Goal: Task Accomplishment & Management: Manage account settings

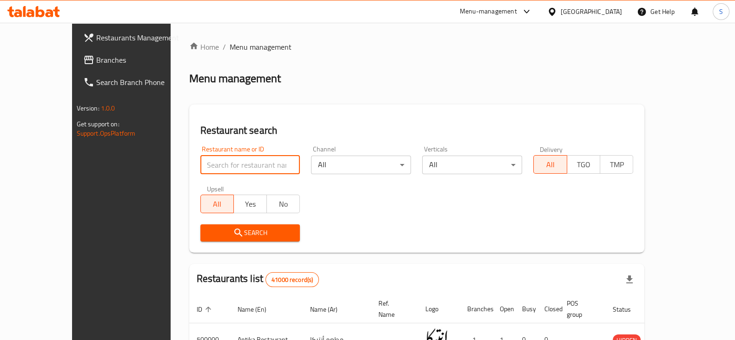
click at [247, 161] on input "search" at bounding box center [250, 165] width 100 height 19
type input "alfar"
click at [231, 227] on span "Search" at bounding box center [250, 233] width 85 height 12
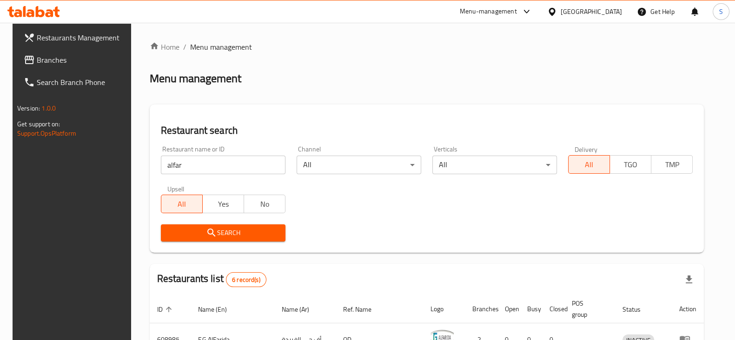
scroll to position [232, 0]
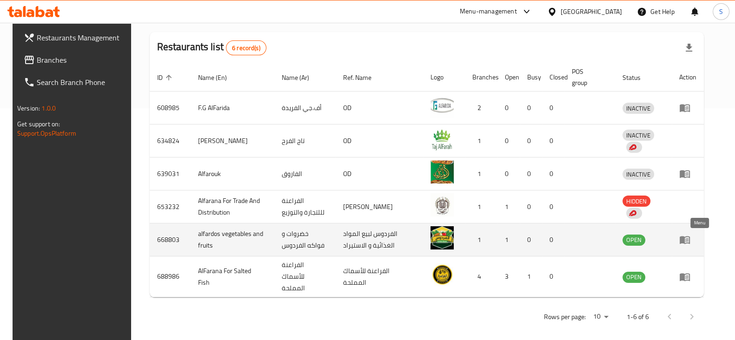
click at [690, 244] on icon "enhanced table" at bounding box center [684, 239] width 11 height 11
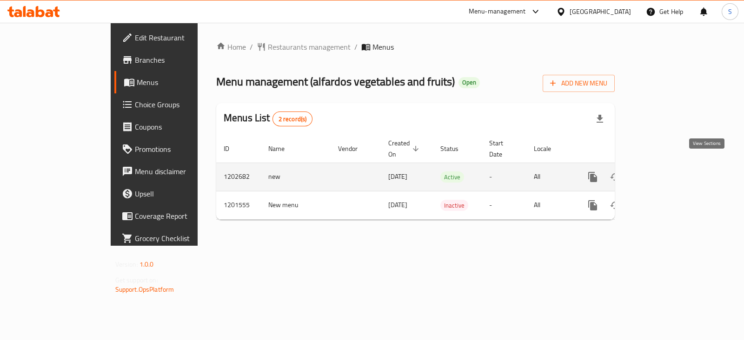
click at [665, 172] on icon "enhanced table" at bounding box center [659, 177] width 11 height 11
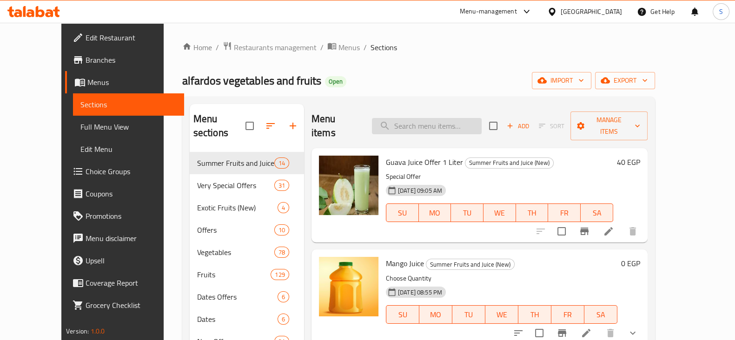
click at [437, 118] on input "search" at bounding box center [427, 126] width 110 height 16
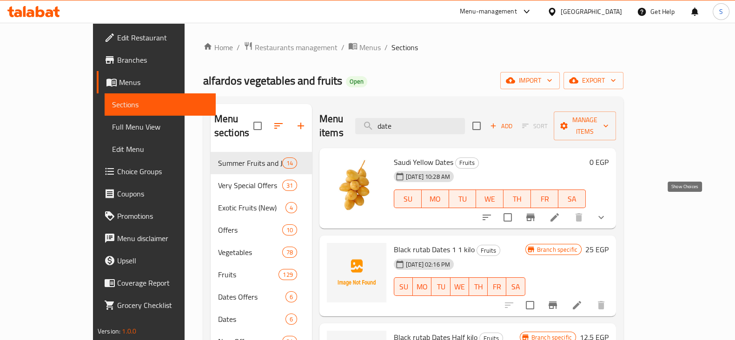
type input "date"
click at [607, 212] on icon "show more" at bounding box center [600, 217] width 11 height 11
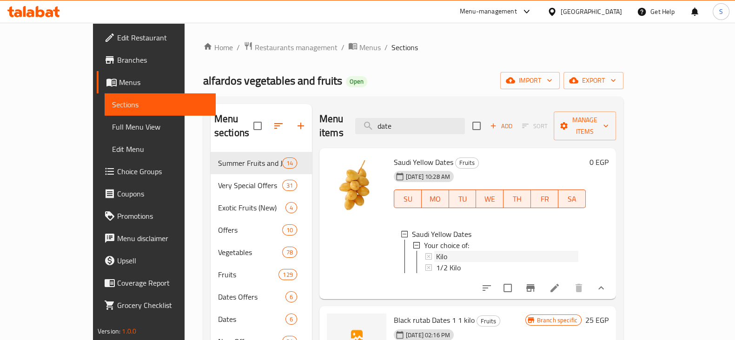
click at [436, 251] on span "Kilo" at bounding box center [441, 256] width 11 height 11
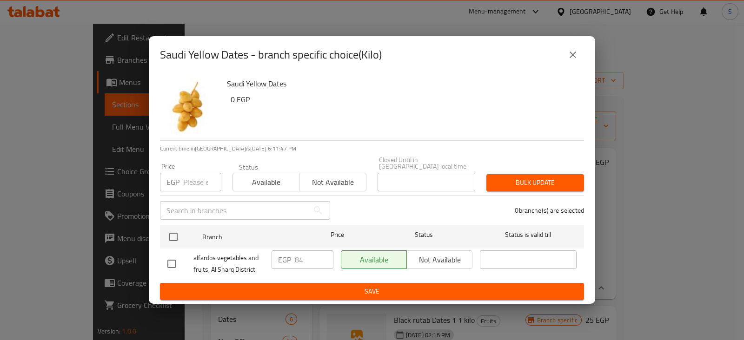
click at [191, 176] on input "number" at bounding box center [202, 182] width 38 height 19
type input "90"
click at [258, 181] on span "Available" at bounding box center [266, 182] width 59 height 13
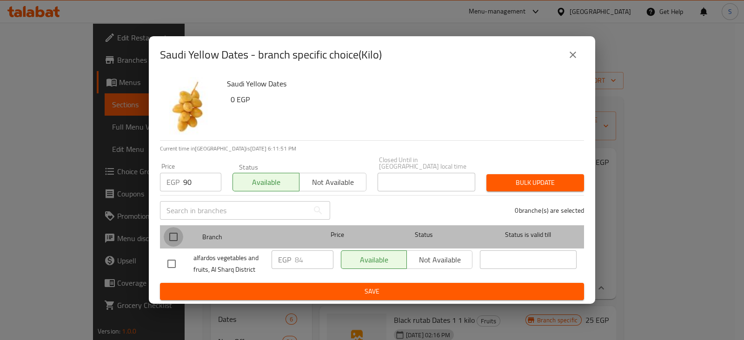
click at [173, 235] on input "checkbox" at bounding box center [174, 237] width 20 height 20
checkbox input "true"
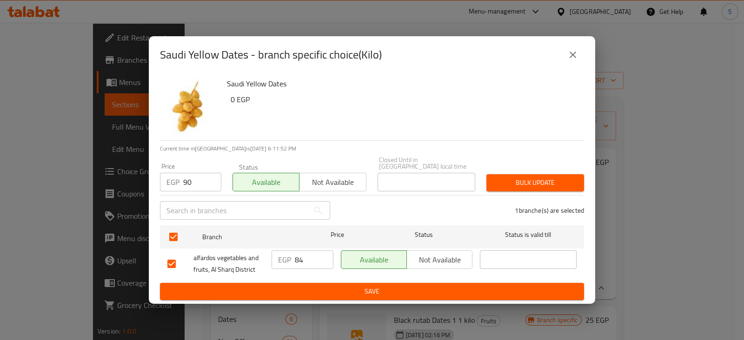
click at [510, 186] on button "Bulk update" at bounding box center [535, 182] width 98 height 17
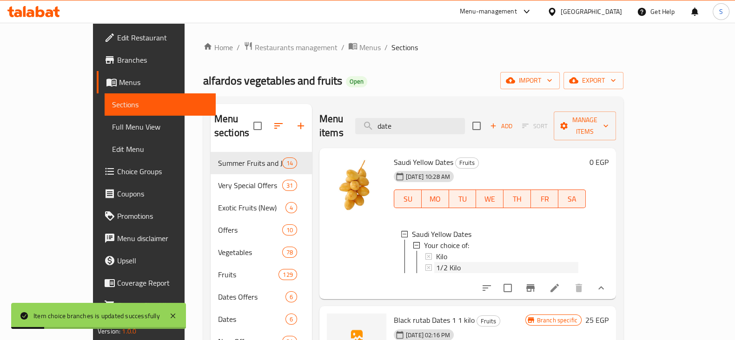
click at [436, 262] on span "1/2 Kilo" at bounding box center [448, 267] width 25 height 11
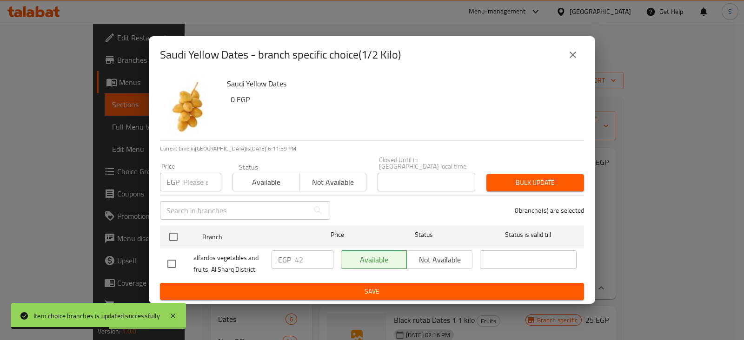
click at [192, 185] on input "number" at bounding box center [202, 182] width 38 height 19
type input "45"
click at [251, 176] on span "Available" at bounding box center [266, 182] width 59 height 13
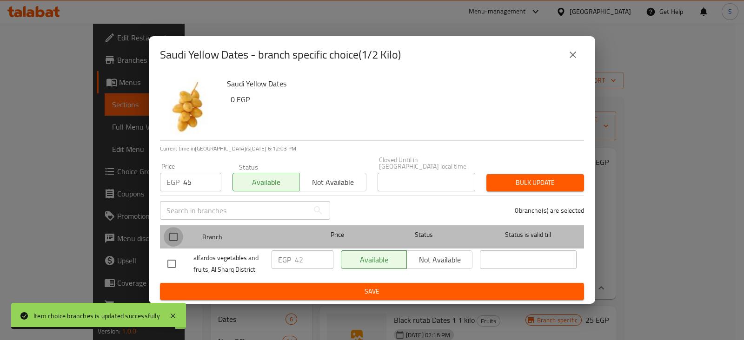
click at [171, 231] on input "checkbox" at bounding box center [174, 237] width 20 height 20
checkbox input "true"
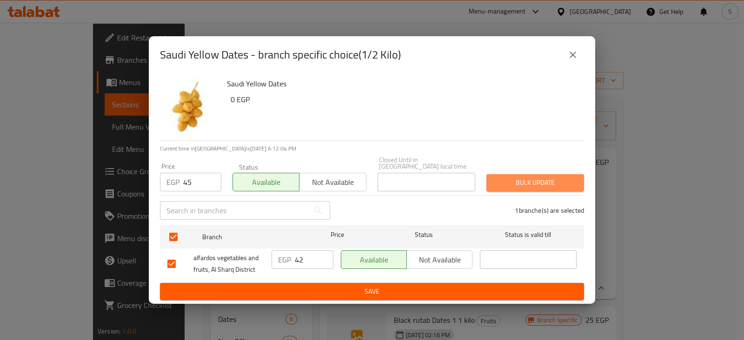
click at [554, 177] on span "Bulk update" at bounding box center [535, 183] width 83 height 12
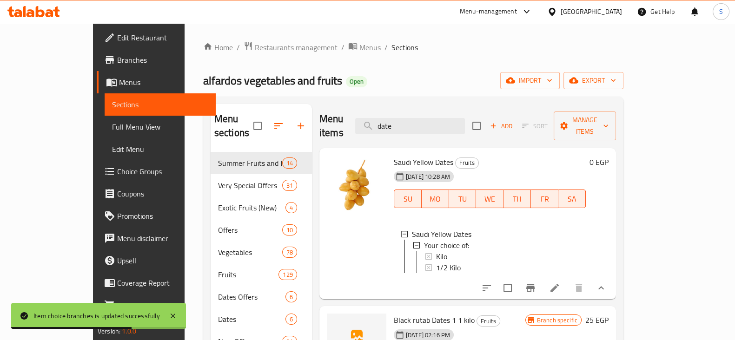
drag, startPoint x: 438, startPoint y: 123, endPoint x: 338, endPoint y: 132, distance: 100.3
click at [338, 132] on div "Menu items date Add Sort Manage items" at bounding box center [467, 126] width 297 height 44
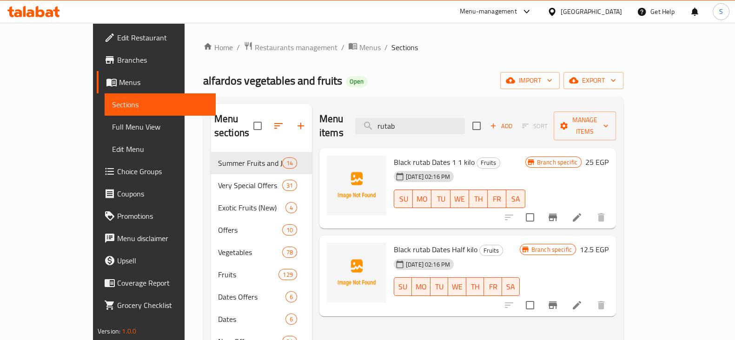
type input "rutab"
click at [557, 214] on icon "Branch-specific-item" at bounding box center [552, 217] width 8 height 7
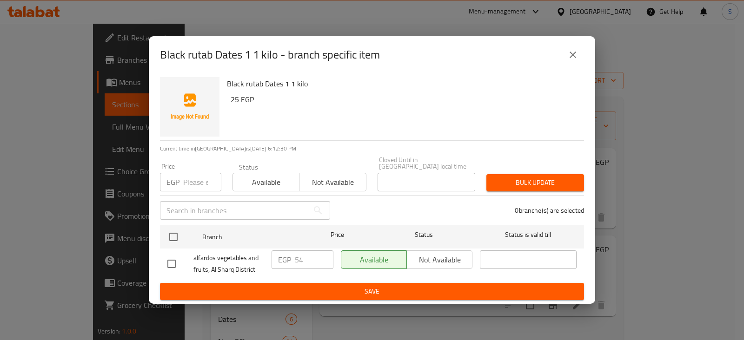
click at [297, 176] on button "Available" at bounding box center [265, 182] width 67 height 19
click at [202, 175] on input "number" at bounding box center [202, 182] width 38 height 19
click at [192, 181] on input "number" at bounding box center [202, 182] width 38 height 19
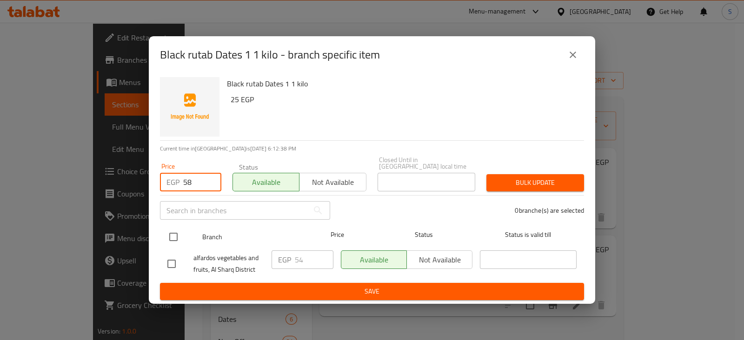
type input "58"
click at [172, 227] on input "checkbox" at bounding box center [174, 237] width 20 height 20
checkbox input "true"
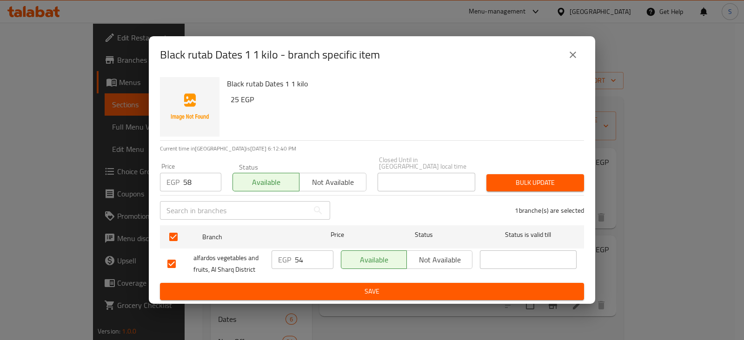
click at [503, 174] on button "Bulk update" at bounding box center [535, 182] width 98 height 17
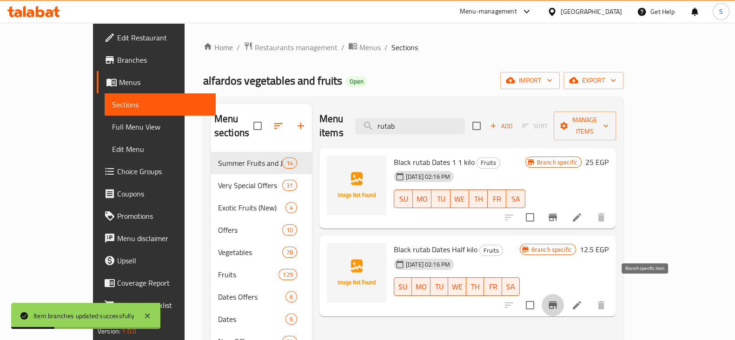
click at [557, 302] on icon "Branch-specific-item" at bounding box center [552, 305] width 8 height 7
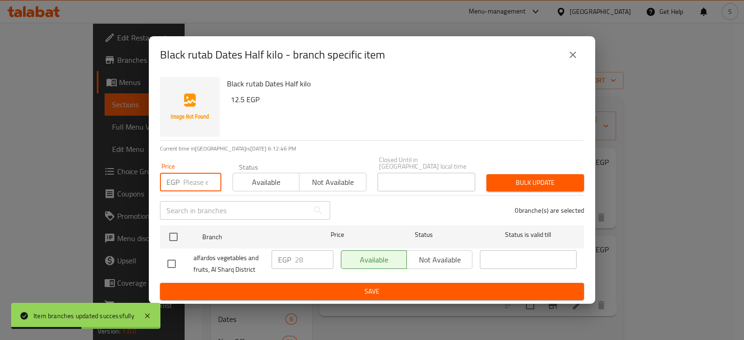
click at [205, 182] on input "number" at bounding box center [202, 182] width 38 height 19
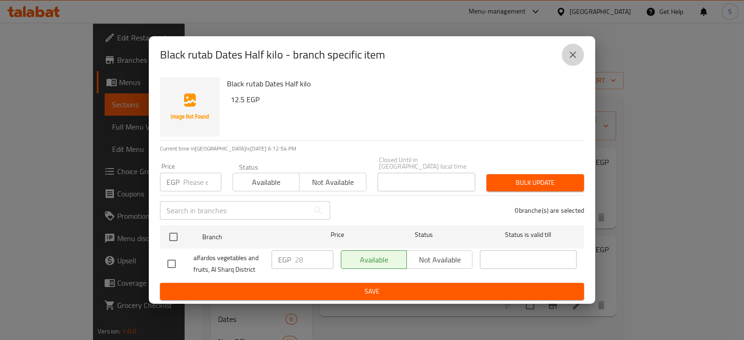
click at [574, 57] on icon "close" at bounding box center [572, 54] width 11 height 11
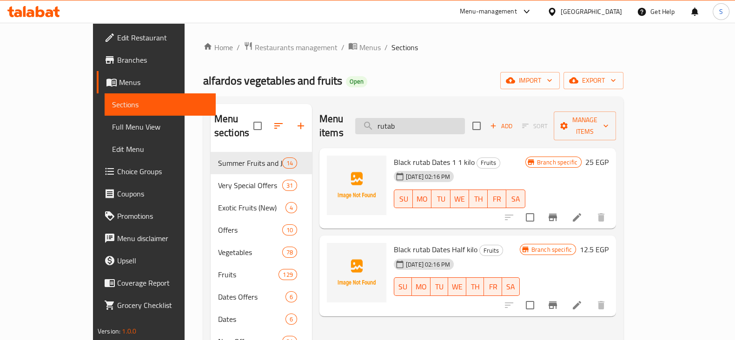
drag, startPoint x: 436, startPoint y: 115, endPoint x: 393, endPoint y: 117, distance: 42.8
click at [393, 118] on input "rutab" at bounding box center [410, 126] width 110 height 16
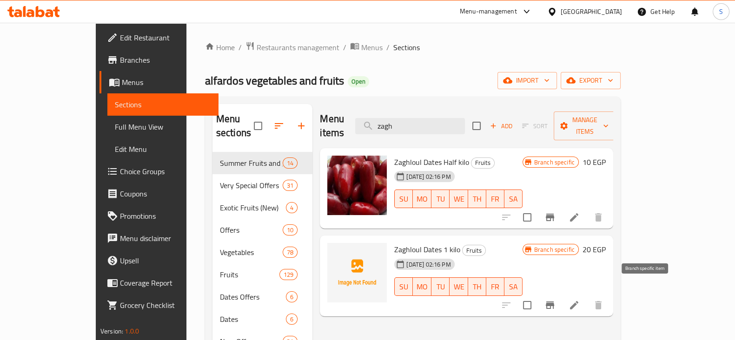
type input "zagh"
click at [554, 302] on icon "Branch-specific-item" at bounding box center [550, 305] width 8 height 7
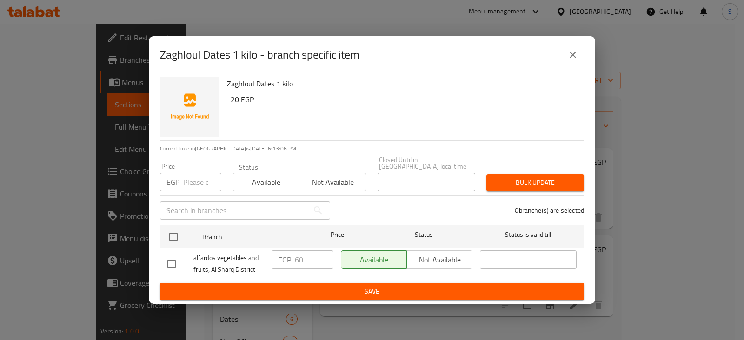
click at [184, 180] on input "number" at bounding box center [202, 182] width 38 height 19
type input "65"
click at [251, 176] on span "Available" at bounding box center [266, 182] width 59 height 13
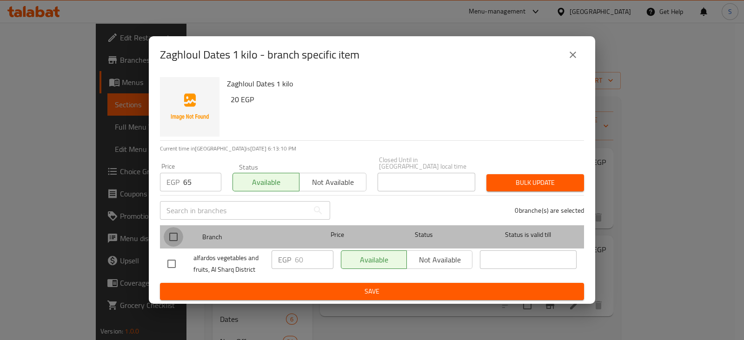
click at [171, 238] on input "checkbox" at bounding box center [174, 237] width 20 height 20
checkbox input "true"
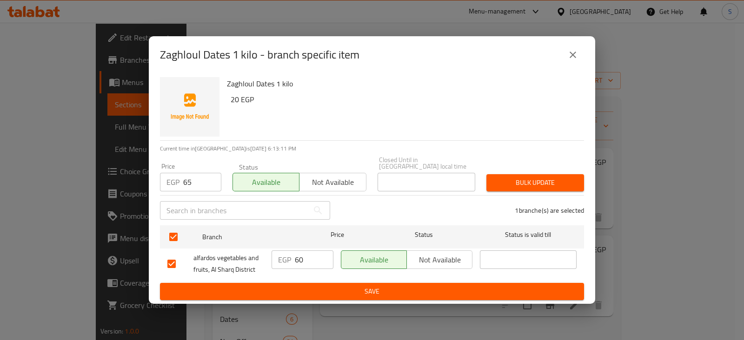
click at [499, 179] on span "Bulk update" at bounding box center [535, 183] width 83 height 12
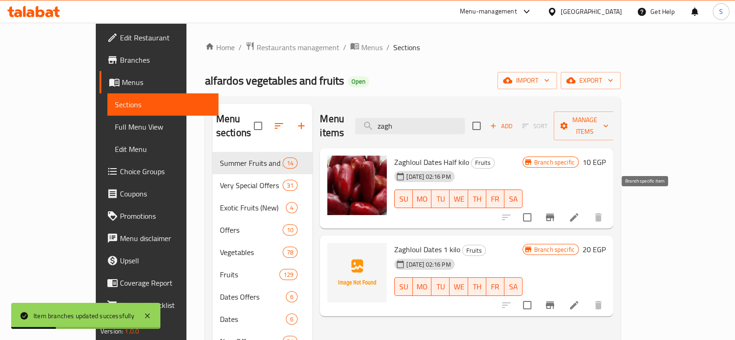
click at [555, 212] on icon "Branch-specific-item" at bounding box center [549, 217] width 11 height 11
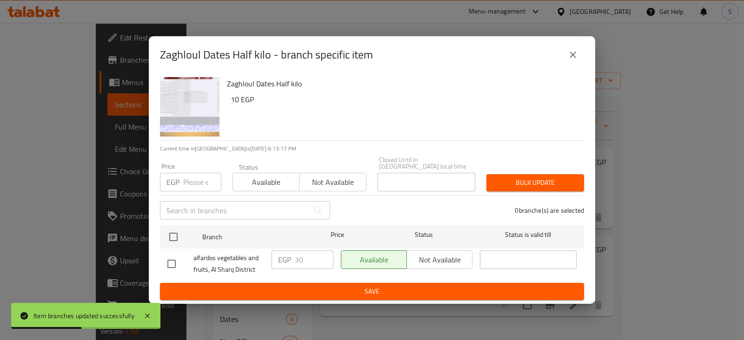
click at [188, 179] on input "number" at bounding box center [202, 182] width 38 height 19
type input "33"
click at [247, 185] on span "Available" at bounding box center [266, 182] width 59 height 13
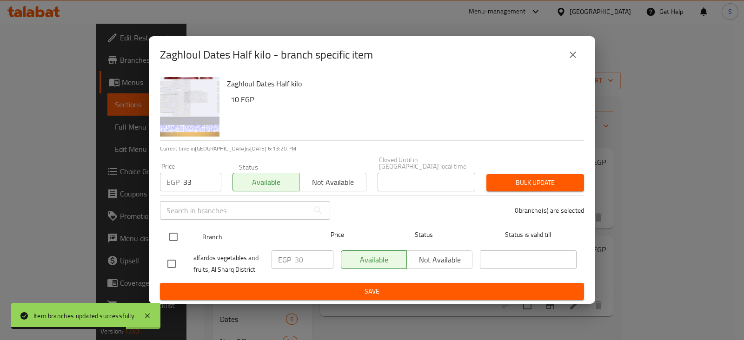
click at [178, 231] on input "checkbox" at bounding box center [174, 237] width 20 height 20
checkbox input "true"
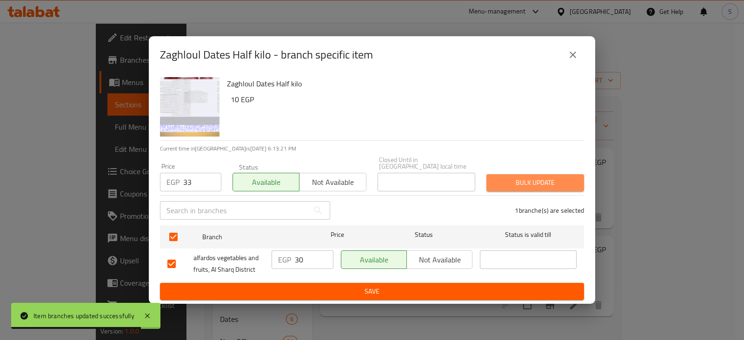
click at [532, 182] on span "Bulk update" at bounding box center [535, 183] width 83 height 12
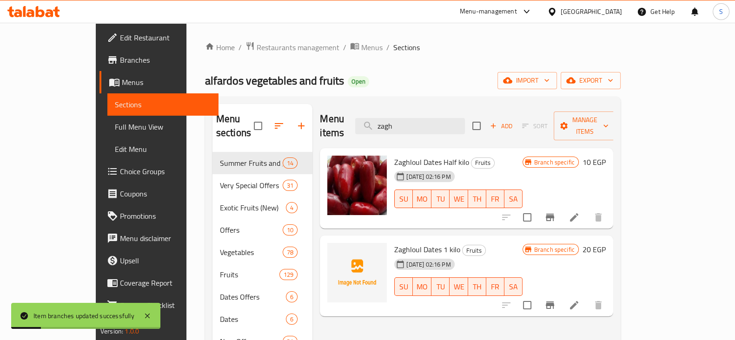
drag, startPoint x: 442, startPoint y: 115, endPoint x: 370, endPoint y: 118, distance: 71.2
click at [370, 118] on div "Menu items zagh Add Sort Manage items" at bounding box center [466, 126] width 293 height 44
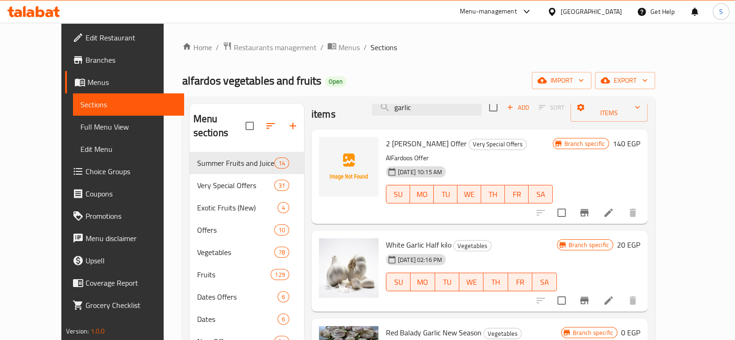
scroll to position [14, 0]
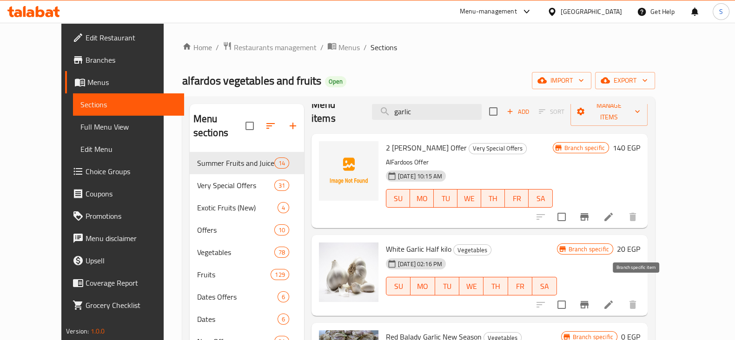
type input "garlic"
click at [588, 301] on icon "Branch-specific-item" at bounding box center [584, 304] width 8 height 7
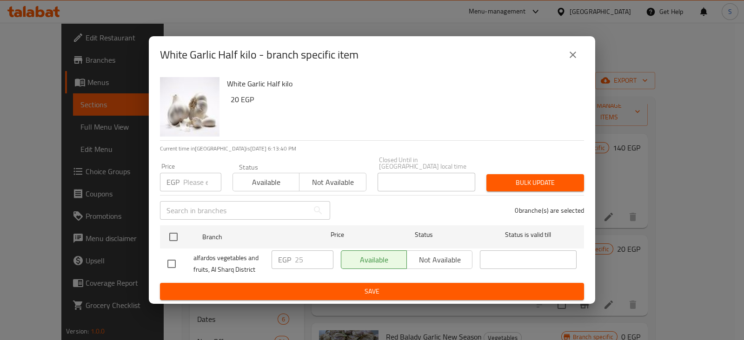
click at [189, 178] on input "number" at bounding box center [202, 182] width 38 height 19
type input "35"
click at [281, 178] on span "Available" at bounding box center [266, 182] width 59 height 13
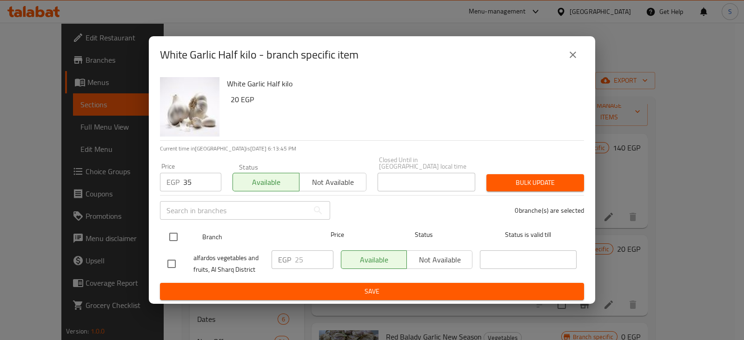
click at [170, 234] on input "checkbox" at bounding box center [174, 237] width 20 height 20
checkbox input "true"
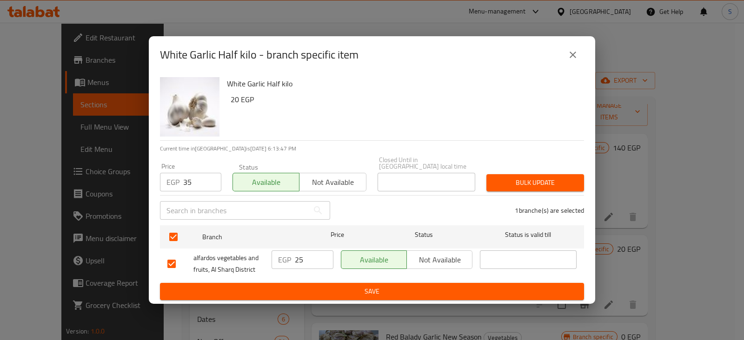
click at [516, 180] on span "Bulk update" at bounding box center [535, 183] width 83 height 12
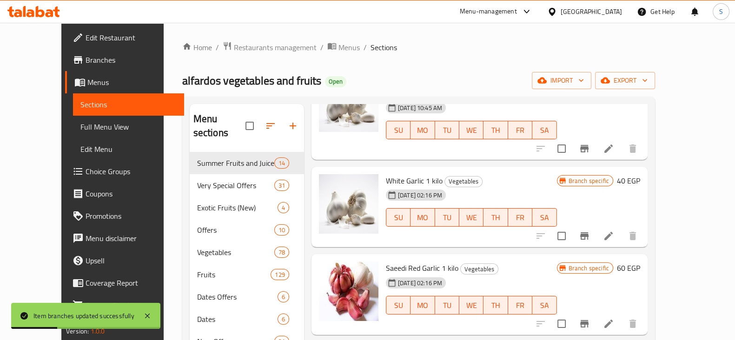
scroll to position [388, 0]
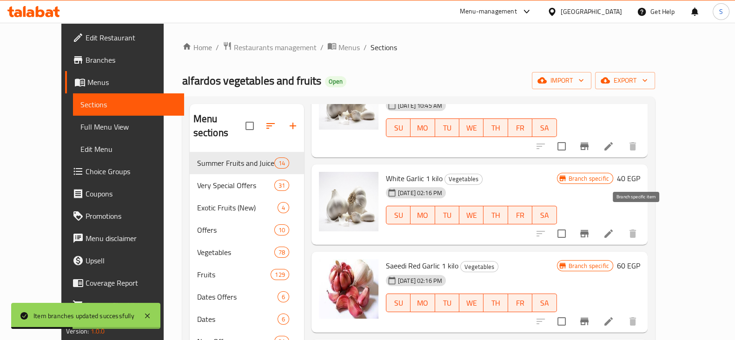
click at [590, 228] on icon "Branch-specific-item" at bounding box center [584, 233] width 11 height 11
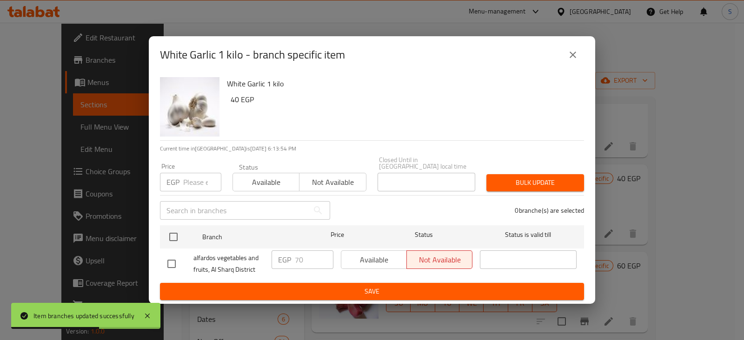
click at [195, 174] on input "number" at bounding box center [202, 182] width 38 height 19
type input "7"
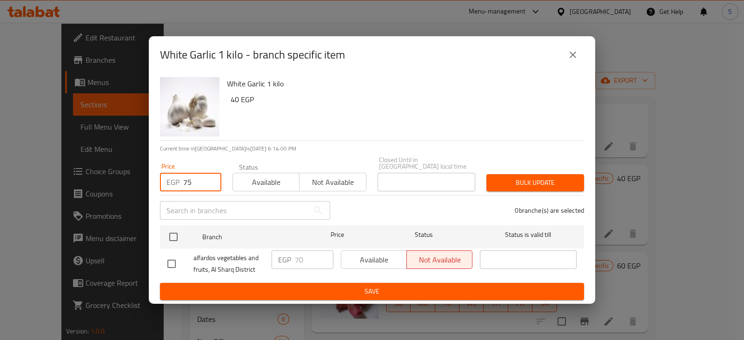
type input "75"
click at [267, 173] on button "Available" at bounding box center [265, 182] width 67 height 19
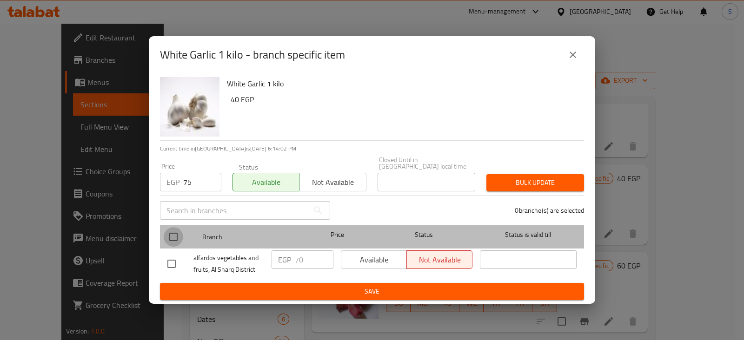
click at [178, 231] on input "checkbox" at bounding box center [174, 237] width 20 height 20
checkbox input "true"
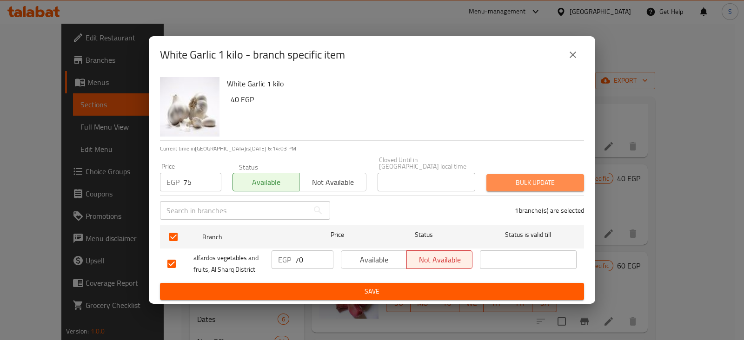
click at [527, 177] on span "Bulk update" at bounding box center [535, 183] width 83 height 12
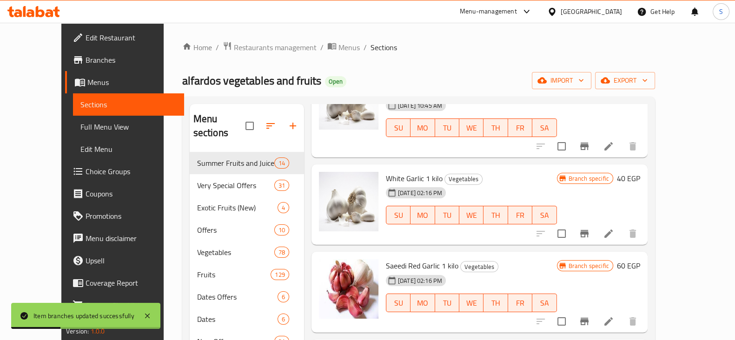
scroll to position [0, 0]
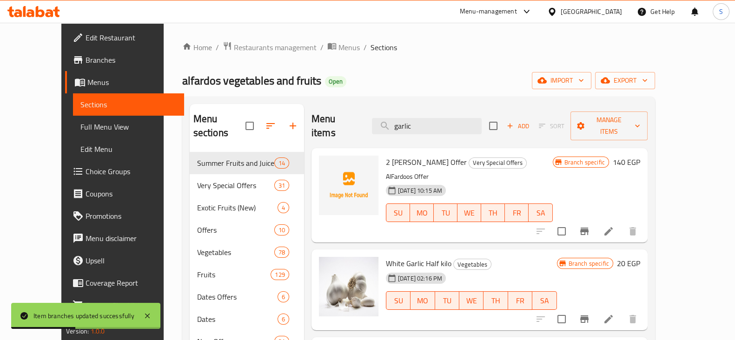
drag, startPoint x: 430, startPoint y: 119, endPoint x: 337, endPoint y: 107, distance: 93.7
click at [337, 107] on div "Menu items garlic Add Sort Manage items" at bounding box center [479, 126] width 336 height 44
type input "u"
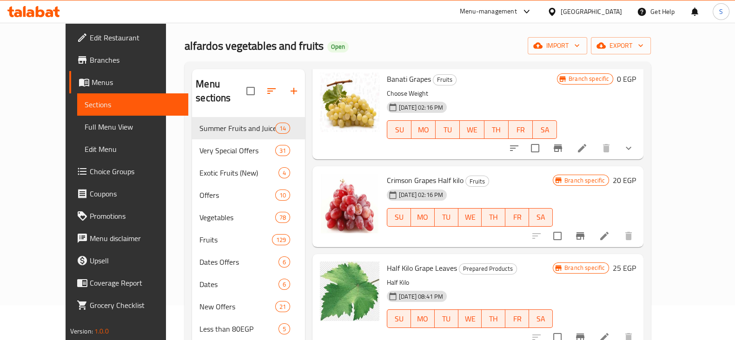
scroll to position [35, 0]
type input "عنب"
click at [584, 232] on icon "Branch-specific-item" at bounding box center [580, 235] width 8 height 7
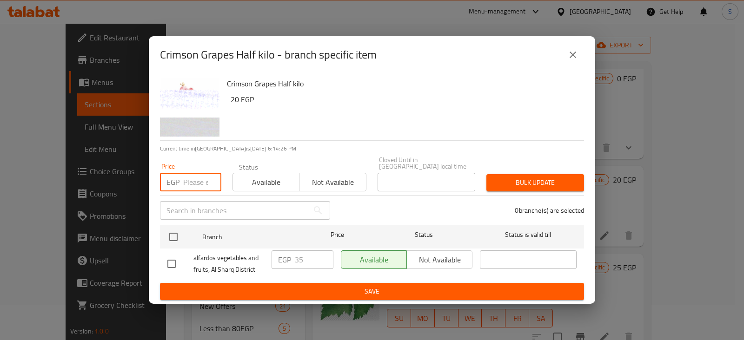
click at [198, 182] on input "number" at bounding box center [202, 182] width 38 height 19
click at [574, 57] on icon "close" at bounding box center [572, 54] width 11 height 11
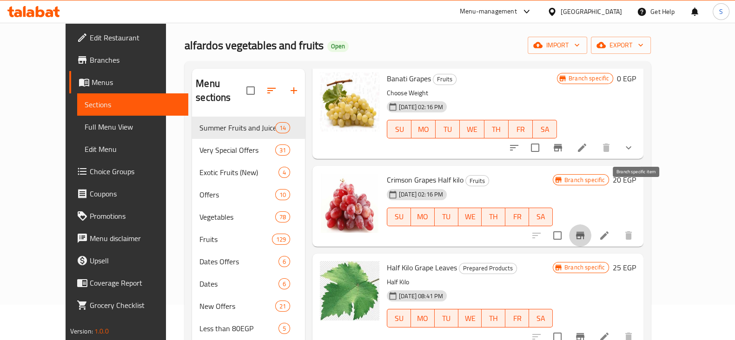
click at [586, 230] on icon "Branch-specific-item" at bounding box center [579, 235] width 11 height 11
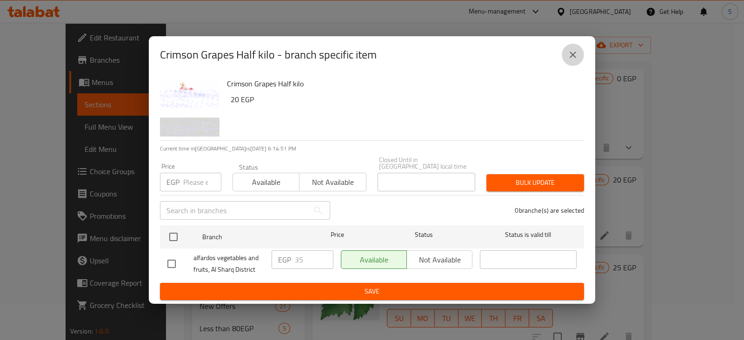
click at [567, 58] on icon "close" at bounding box center [572, 54] width 11 height 11
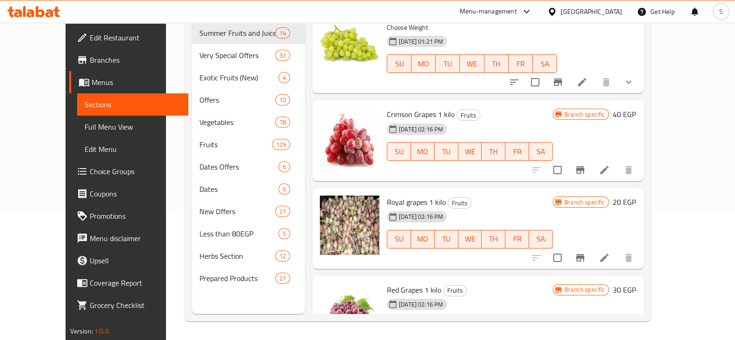
scroll to position [830, 0]
click at [586, 165] on icon "Branch-specific-item" at bounding box center [579, 170] width 11 height 11
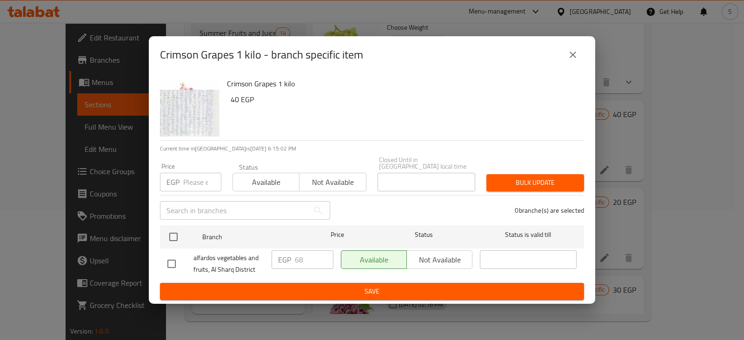
click at [185, 180] on input "number" at bounding box center [202, 182] width 38 height 19
type input "7"
type input "70"
click at [254, 176] on span "Available" at bounding box center [266, 182] width 59 height 13
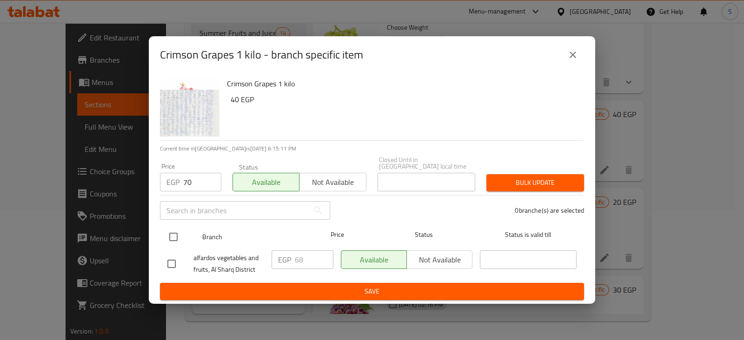
click at [173, 234] on input "checkbox" at bounding box center [174, 237] width 20 height 20
checkbox input "true"
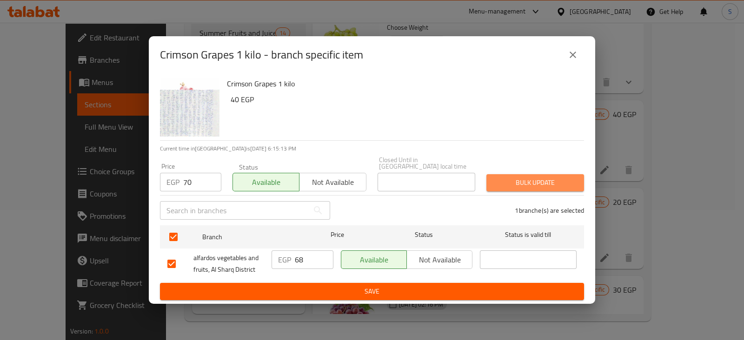
click at [508, 174] on button "Bulk update" at bounding box center [535, 182] width 98 height 17
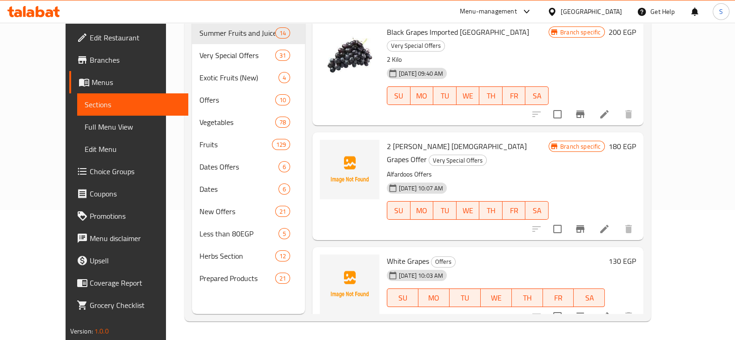
scroll to position [0, 0]
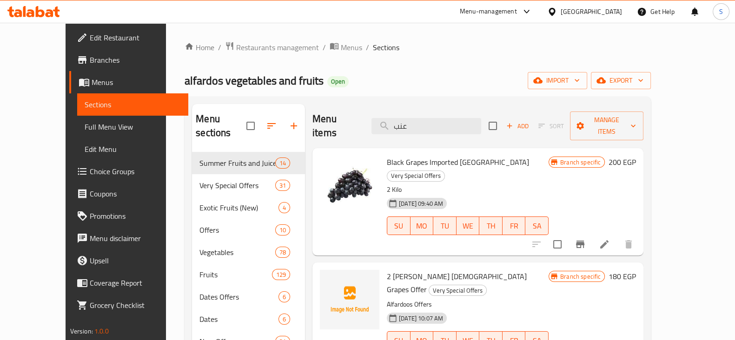
drag, startPoint x: 465, startPoint y: 124, endPoint x: 305, endPoint y: 119, distance: 160.0
click at [312, 119] on div "Menu items عنب Add Sort Manage items" at bounding box center [477, 126] width 331 height 44
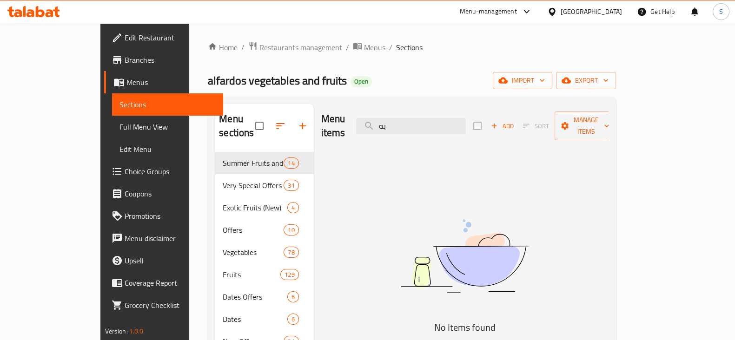
type input "ب"
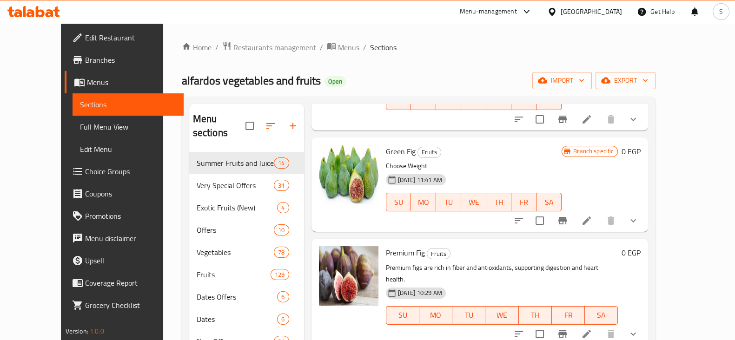
scroll to position [485, 0]
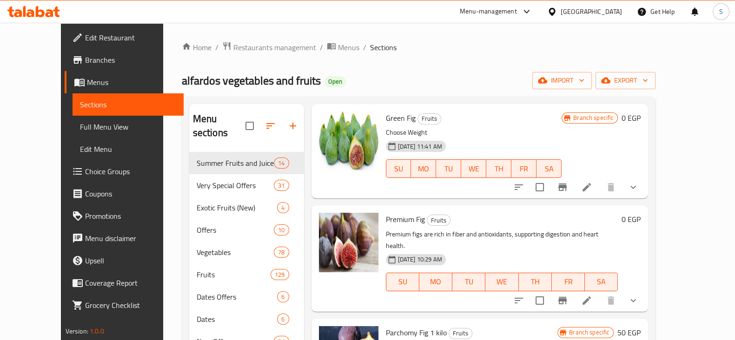
type input "fig"
click at [639, 295] on icon "show more" at bounding box center [632, 300] width 11 height 11
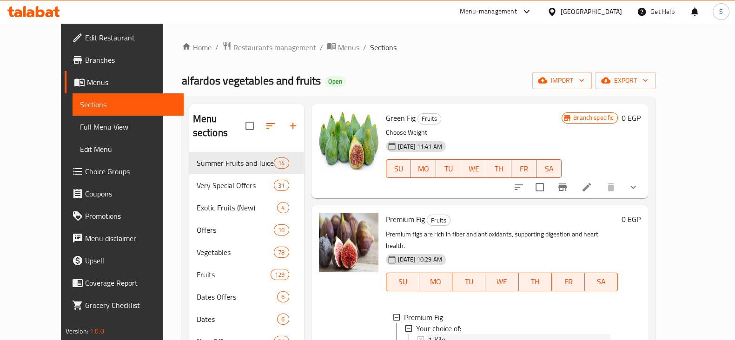
click at [428, 334] on span "1 Kilo" at bounding box center [436, 339] width 17 height 11
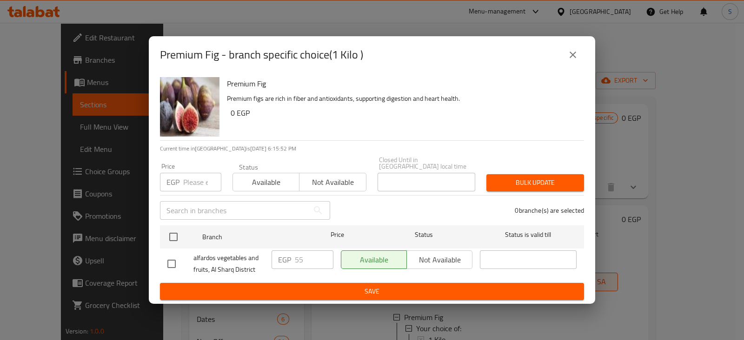
click at [193, 178] on input "number" at bounding box center [202, 182] width 38 height 19
type input "65"
click at [249, 178] on span "Available" at bounding box center [266, 182] width 59 height 13
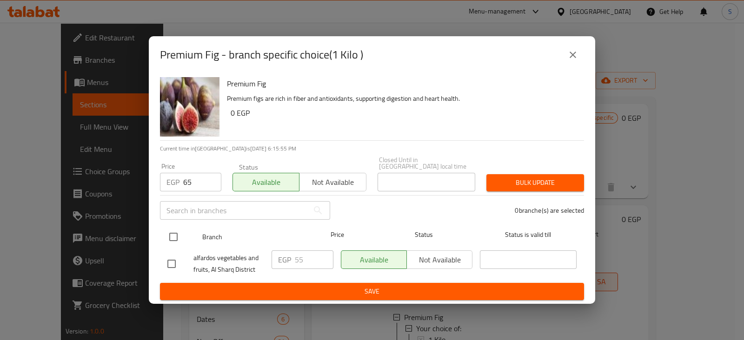
click at [174, 231] on input "checkbox" at bounding box center [174, 237] width 20 height 20
checkbox input "true"
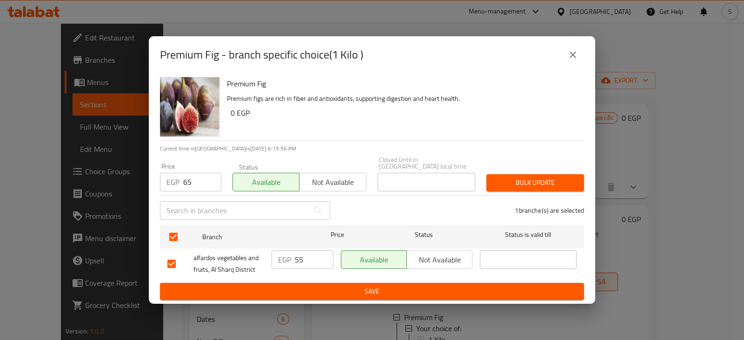
click at [545, 188] on button "Bulk update" at bounding box center [535, 182] width 98 height 17
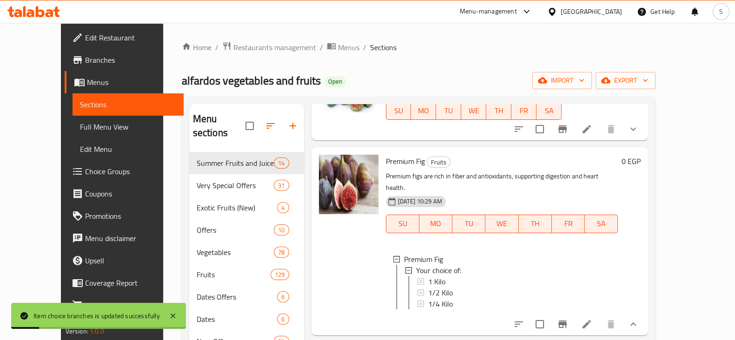
scroll to position [550, 0]
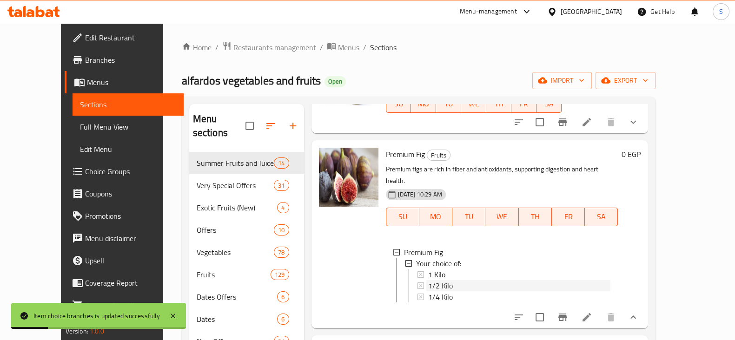
click at [440, 280] on div "1/2 Kilo" at bounding box center [519, 285] width 183 height 11
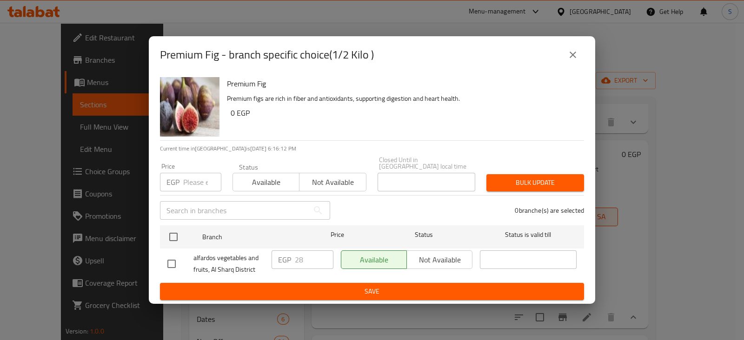
click at [196, 179] on input "number" at bounding box center [202, 182] width 38 height 19
click at [191, 178] on input "number" at bounding box center [202, 182] width 38 height 19
click at [186, 181] on input "number" at bounding box center [202, 182] width 38 height 19
type input "35"
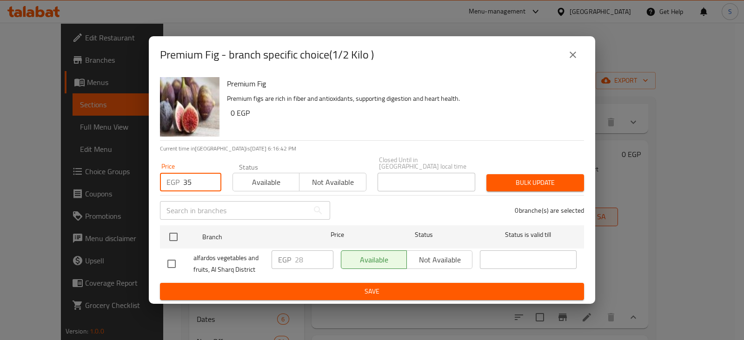
click at [254, 180] on span "Available" at bounding box center [266, 182] width 59 height 13
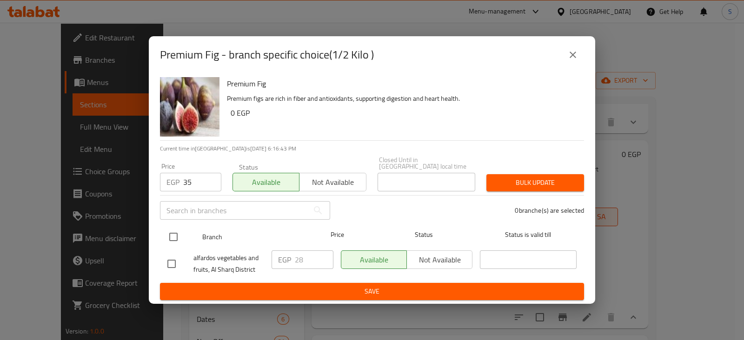
click at [166, 231] on input "checkbox" at bounding box center [174, 237] width 20 height 20
checkbox input "true"
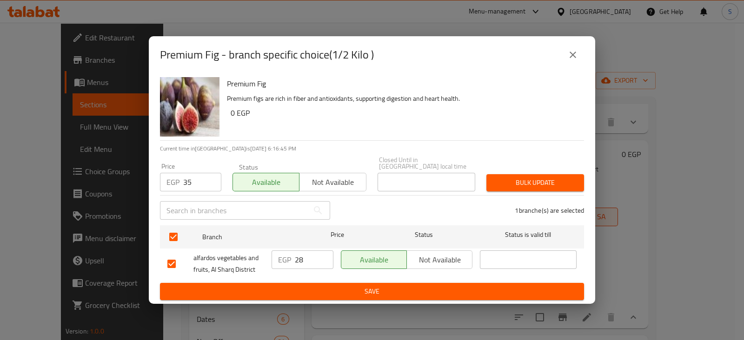
click at [535, 182] on span "Bulk update" at bounding box center [535, 183] width 83 height 12
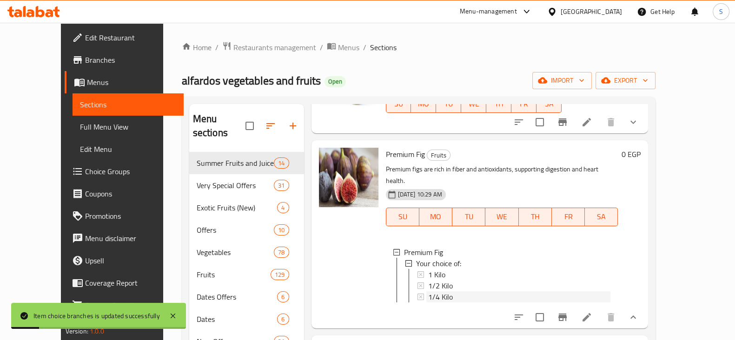
click at [428, 291] on span "1/4 Kilo" at bounding box center [440, 296] width 25 height 11
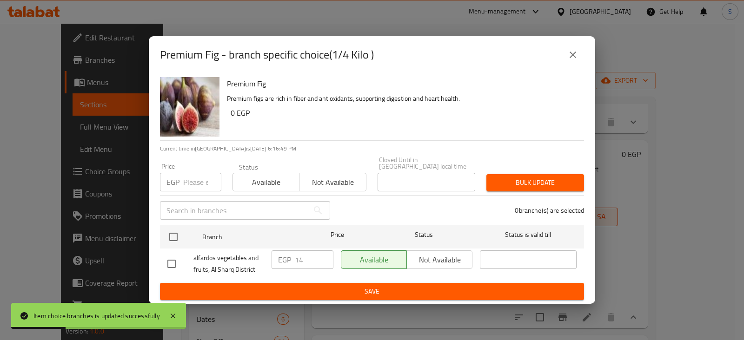
click at [195, 180] on input "number" at bounding box center [202, 182] width 38 height 19
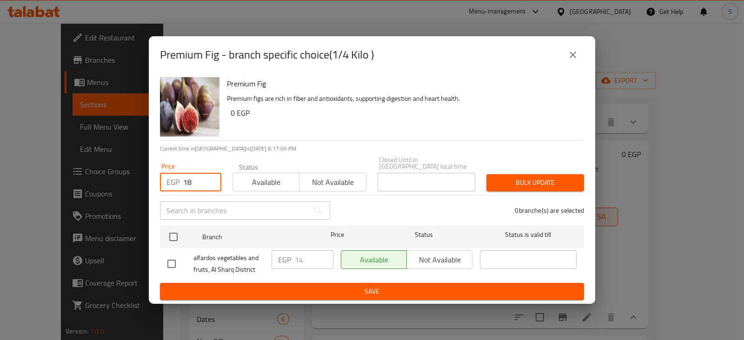
type input "18"
click at [262, 181] on span "Available" at bounding box center [266, 182] width 59 height 13
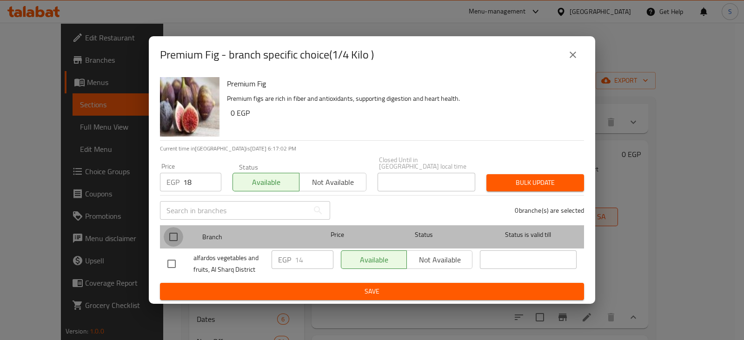
click at [174, 234] on input "checkbox" at bounding box center [174, 237] width 20 height 20
checkbox input "true"
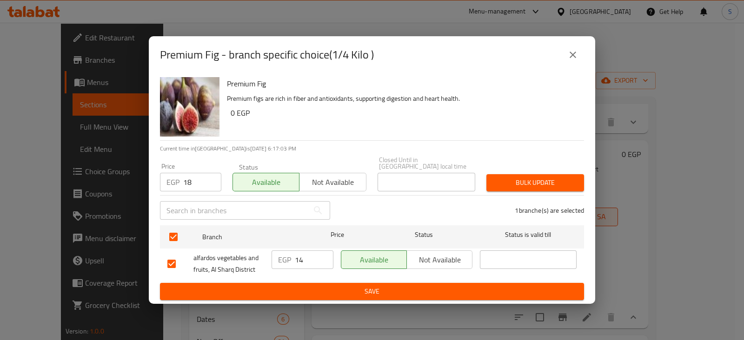
click at [507, 179] on span "Bulk update" at bounding box center [535, 183] width 83 height 12
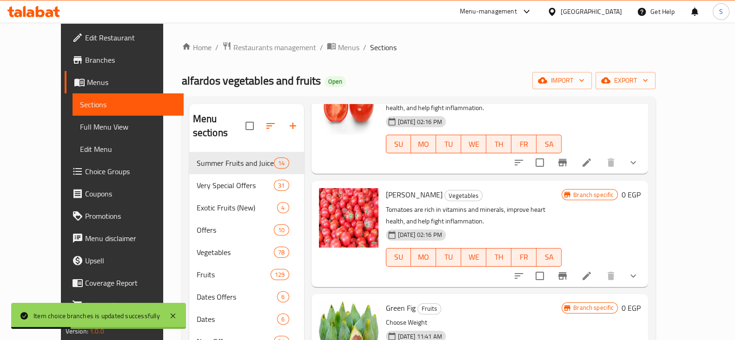
scroll to position [0, 0]
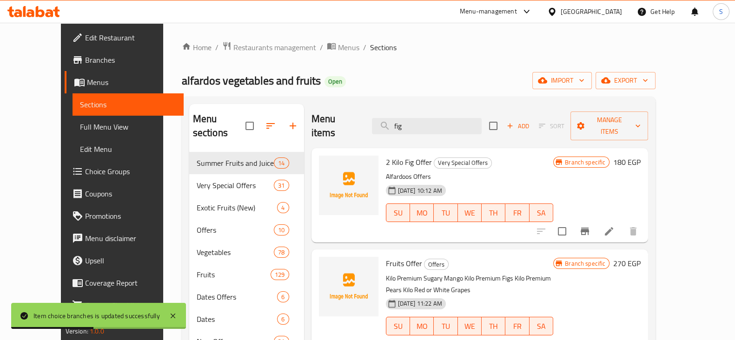
drag, startPoint x: 435, startPoint y: 119, endPoint x: 348, endPoint y: 115, distance: 87.5
click at [348, 115] on div "Menu items fig Add Sort Manage items" at bounding box center [479, 126] width 337 height 44
click at [442, 120] on input "fig" at bounding box center [427, 126] width 110 height 16
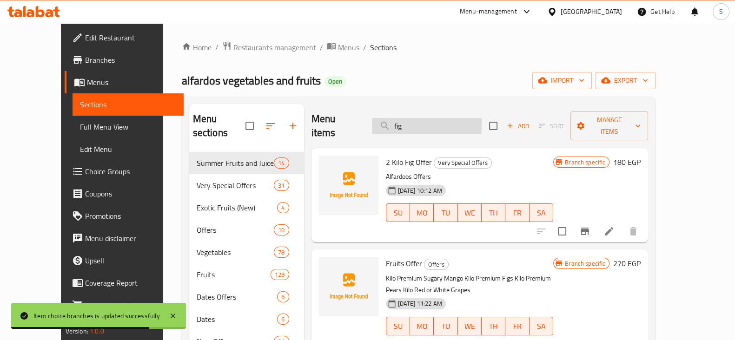
click at [442, 120] on input "fig" at bounding box center [427, 126] width 110 height 16
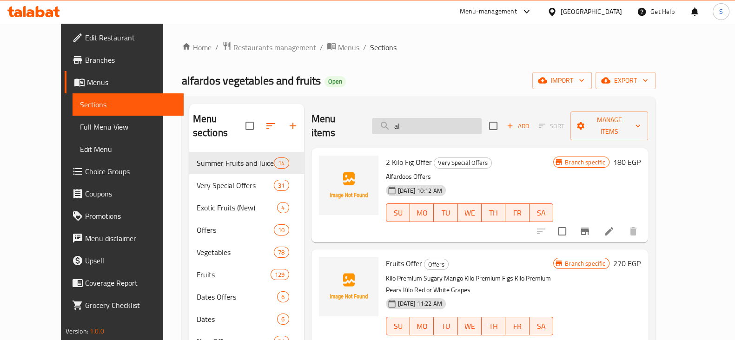
type input "a"
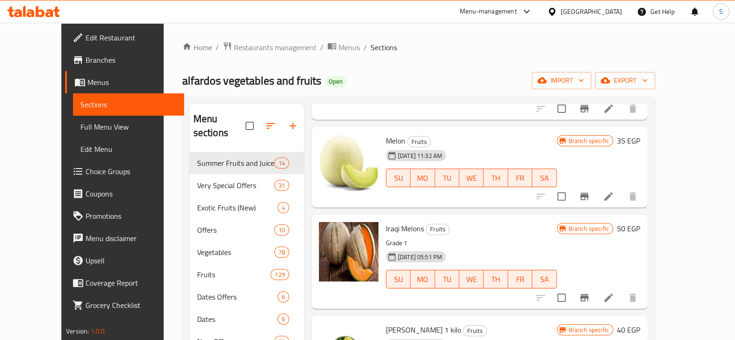
scroll to position [314, 0]
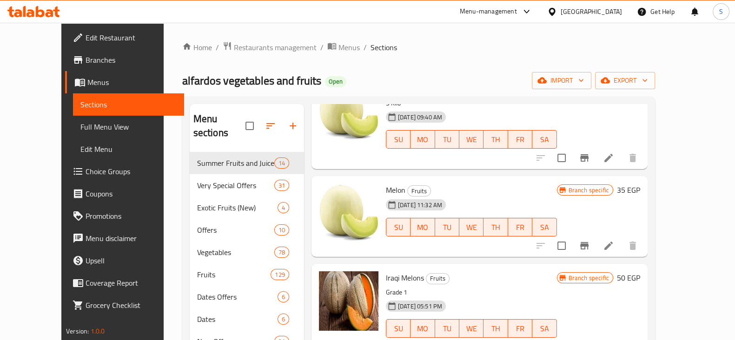
type input "شمام"
click at [588, 242] on icon "Branch-specific-item" at bounding box center [584, 245] width 8 height 7
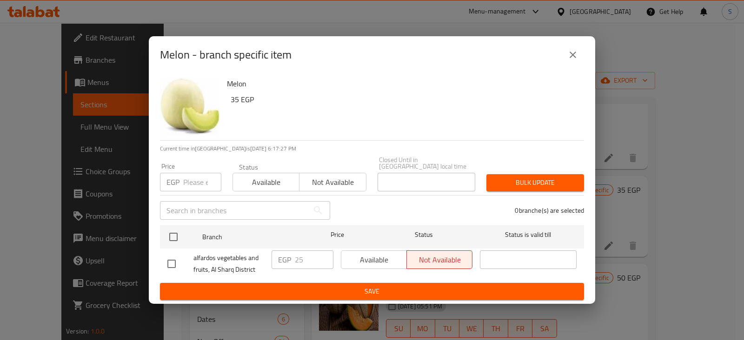
click at [186, 178] on input "number" at bounding box center [202, 182] width 38 height 19
type input "50"
click at [257, 176] on span "Available" at bounding box center [266, 182] width 59 height 13
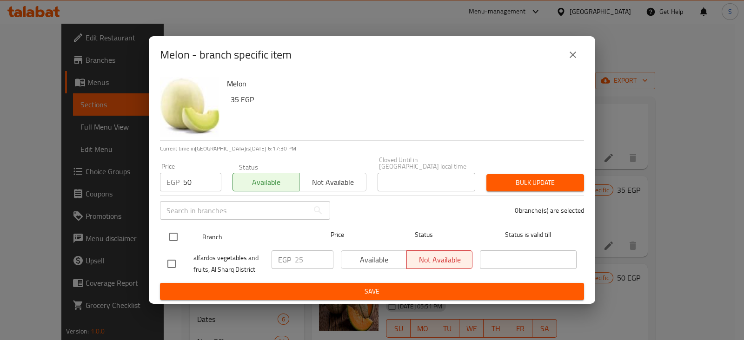
click at [172, 231] on input "checkbox" at bounding box center [174, 237] width 20 height 20
checkbox input "true"
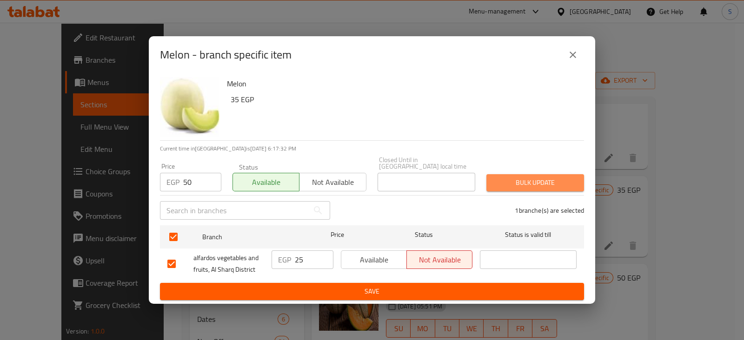
click at [505, 179] on span "Bulk update" at bounding box center [535, 183] width 83 height 12
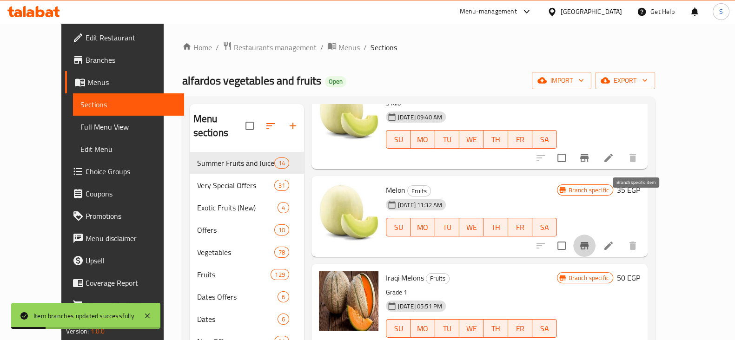
click at [595, 235] on button "Branch-specific-item" at bounding box center [584, 246] width 22 height 22
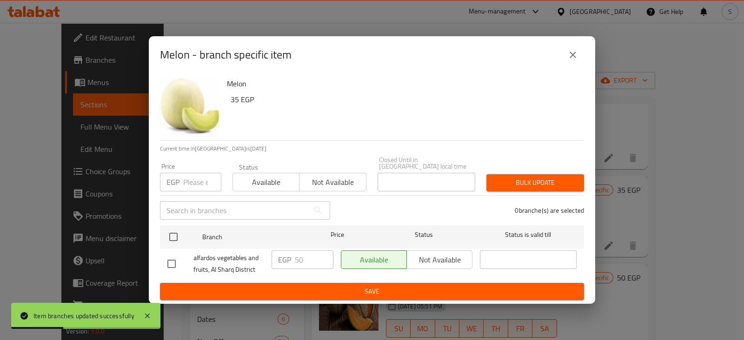
click at [191, 176] on input "number" at bounding box center [202, 182] width 38 height 19
type input "55"
click at [259, 173] on button "Available" at bounding box center [265, 182] width 67 height 19
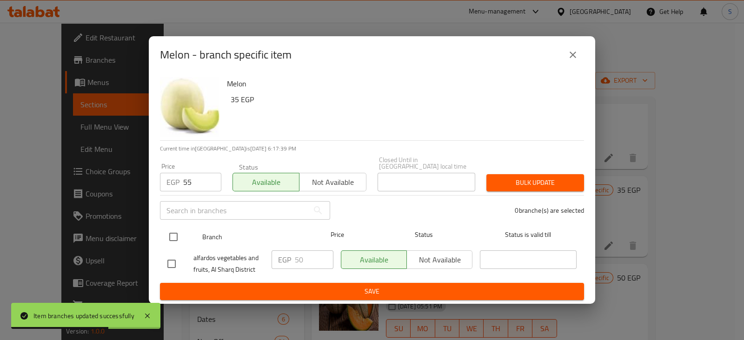
click at [169, 229] on input "checkbox" at bounding box center [174, 237] width 20 height 20
checkbox input "true"
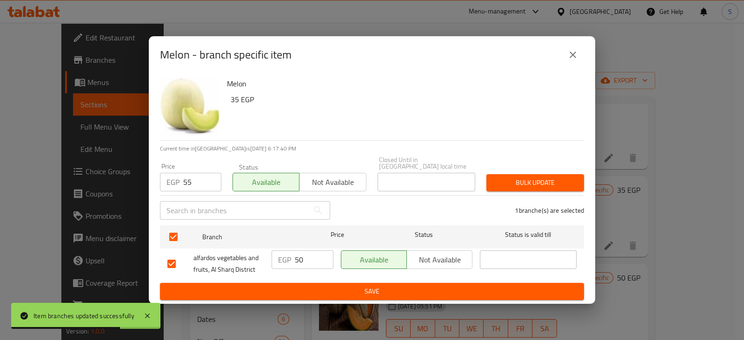
click at [521, 183] on span "Bulk update" at bounding box center [535, 183] width 83 height 12
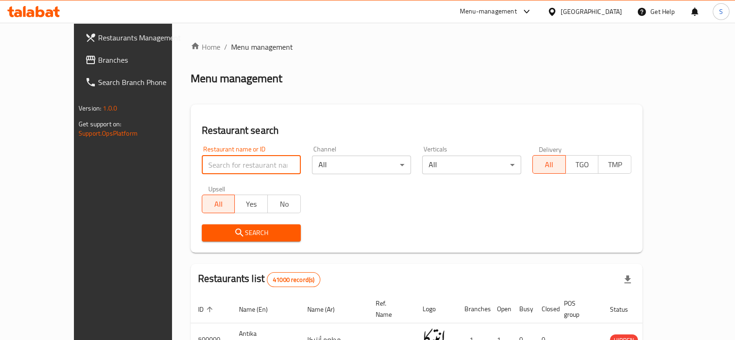
click at [221, 163] on input "search" at bounding box center [251, 165] width 99 height 19
type input "beit elkha"
click button "Search" at bounding box center [251, 232] width 99 height 17
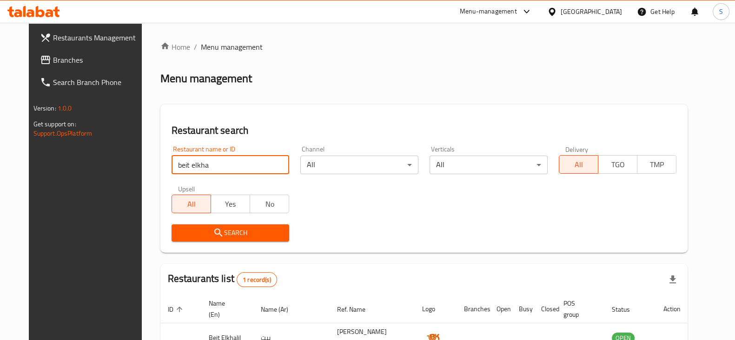
scroll to position [67, 0]
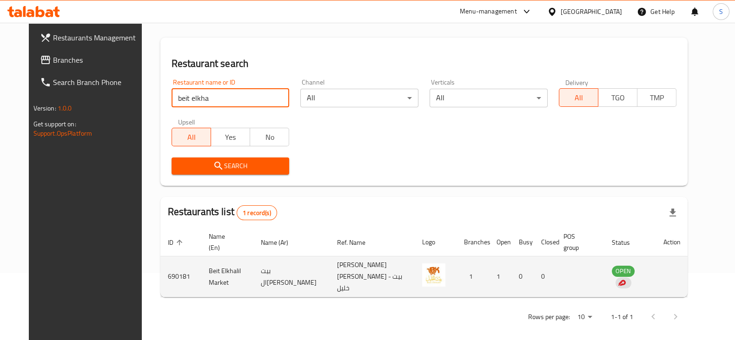
click at [160, 271] on td "690181" at bounding box center [180, 277] width 41 height 41
copy td "690181"
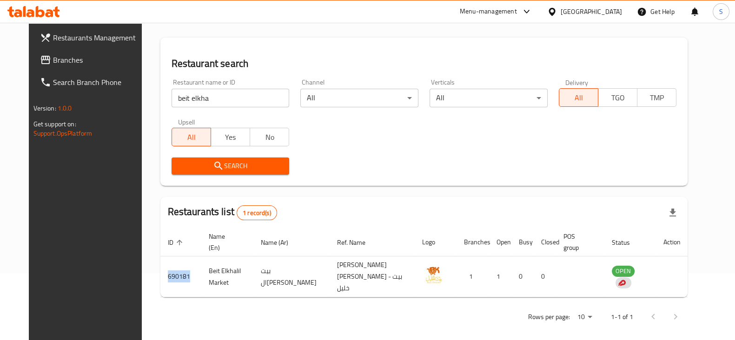
scroll to position [0, 0]
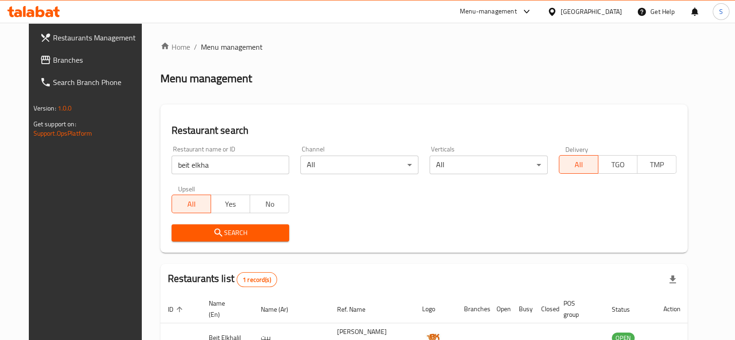
click at [517, 7] on div "Menu-management" at bounding box center [488, 11] width 57 height 11
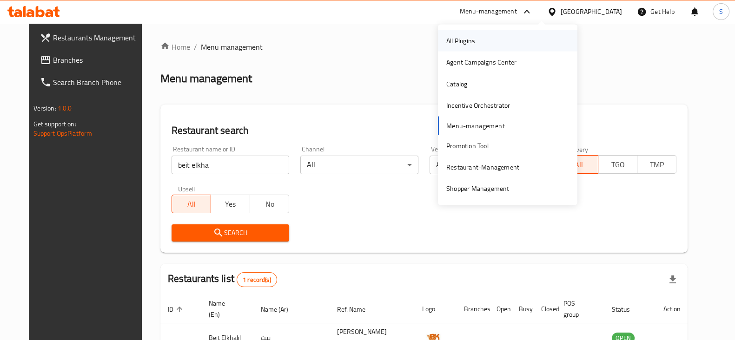
click at [488, 45] on div "All Plugins" at bounding box center [507, 40] width 139 height 21
